Goal: Transaction & Acquisition: Purchase product/service

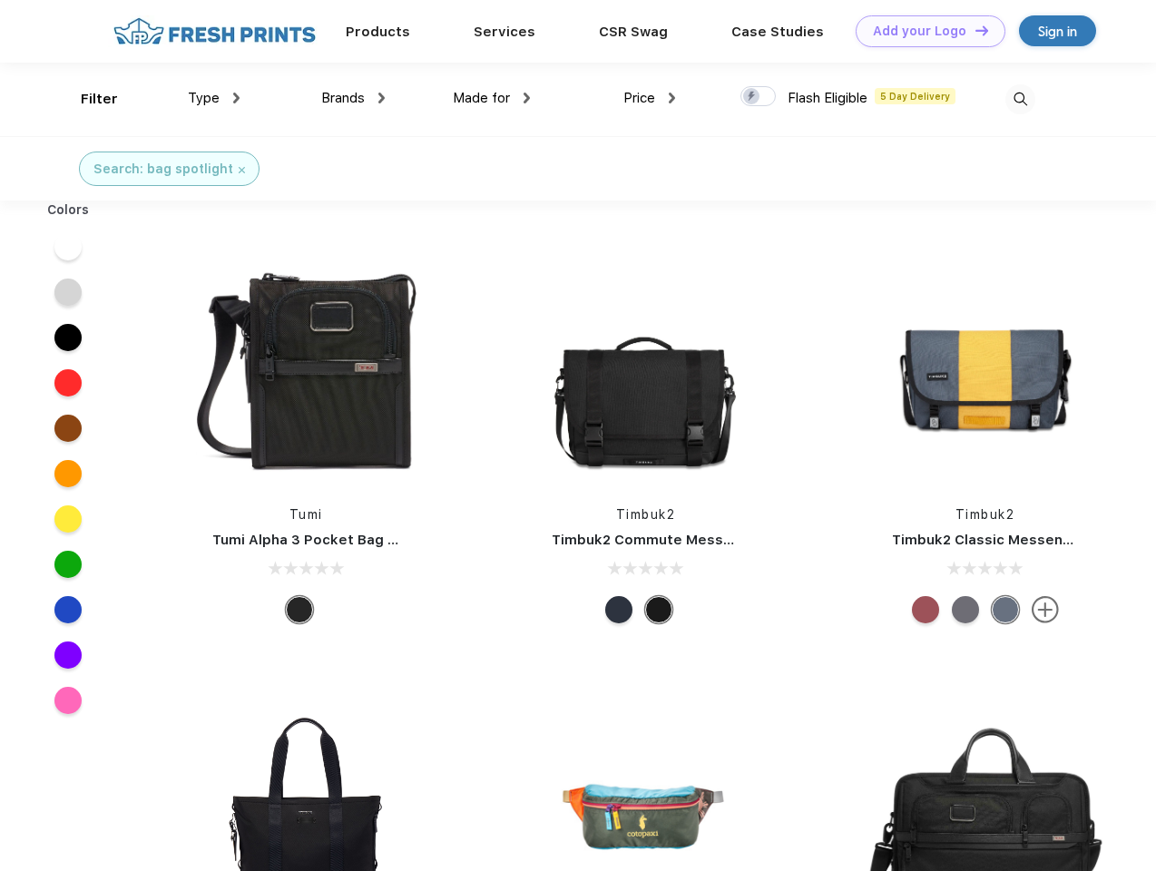
click at [924, 31] on link "Add your Logo Design Tool" at bounding box center [931, 31] width 150 height 32
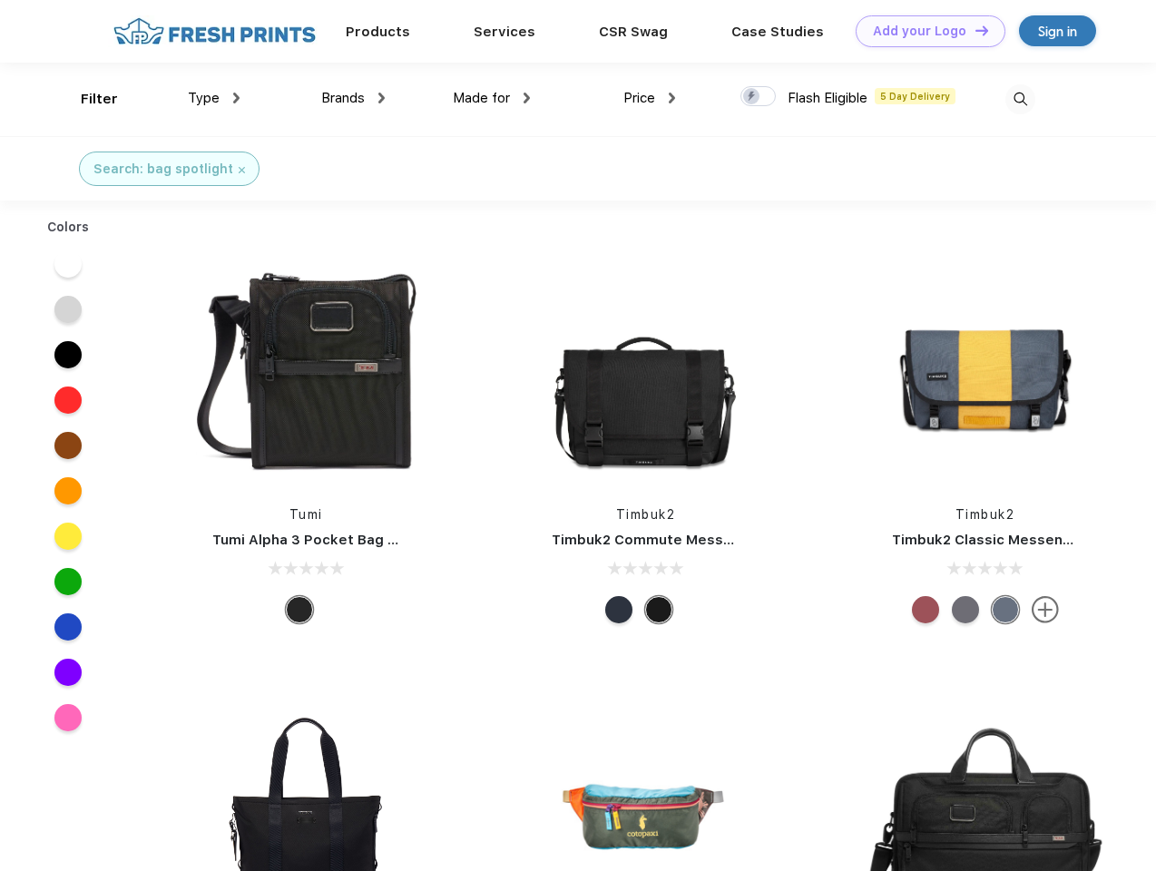
click at [0, 0] on div "Design Tool" at bounding box center [0, 0] width 0 height 0
click at [974, 30] on link "Add your Logo Design Tool" at bounding box center [931, 31] width 150 height 32
click at [87, 99] on div "Filter" at bounding box center [99, 99] width 37 height 21
click at [214, 98] on span "Type" at bounding box center [204, 98] width 32 height 16
click at [353, 98] on span "Brands" at bounding box center [343, 98] width 44 height 16
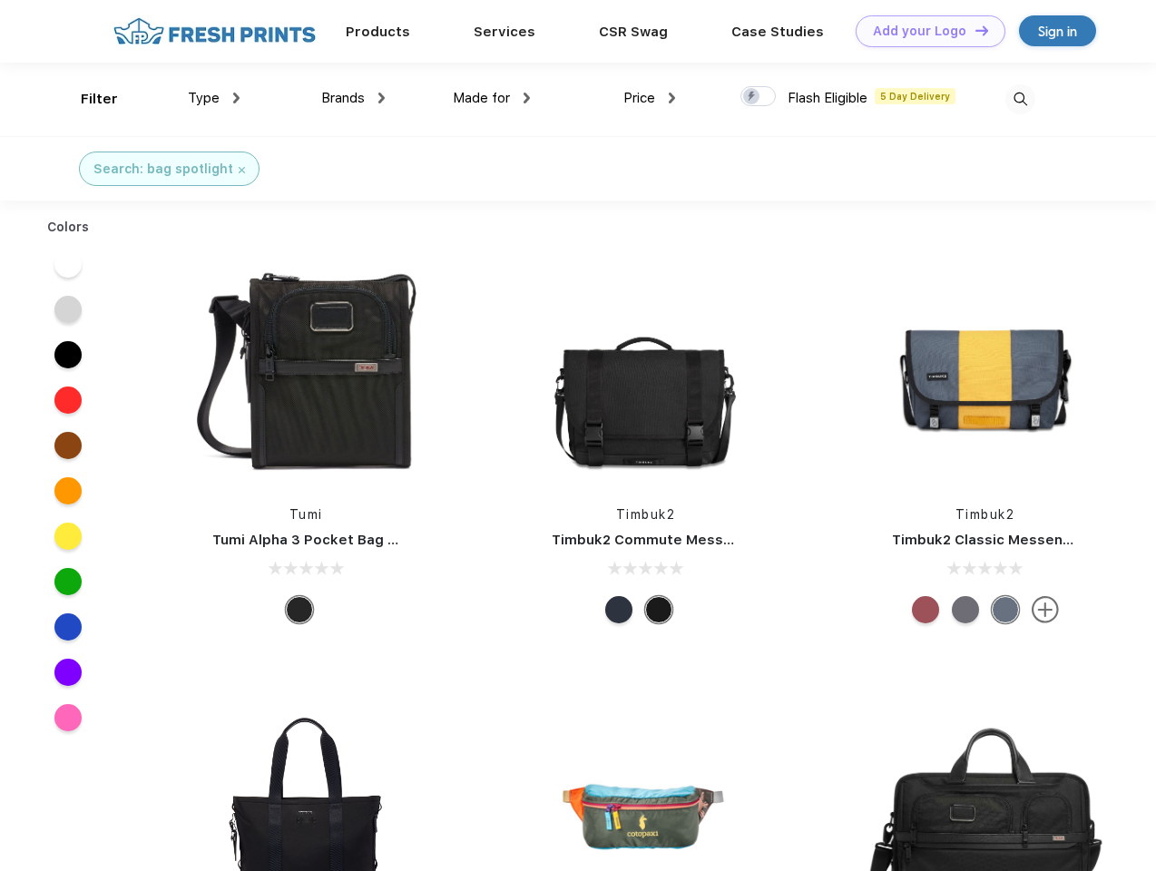
click at [492, 98] on span "Made for" at bounding box center [481, 98] width 57 height 16
click at [650, 98] on span "Price" at bounding box center [640, 98] width 32 height 16
click at [759, 97] on div at bounding box center [758, 96] width 35 height 20
click at [752, 97] on input "checkbox" at bounding box center [747, 91] width 12 height 12
click at [1020, 99] on img at bounding box center [1021, 99] width 30 height 30
